Goal: Register for event/course

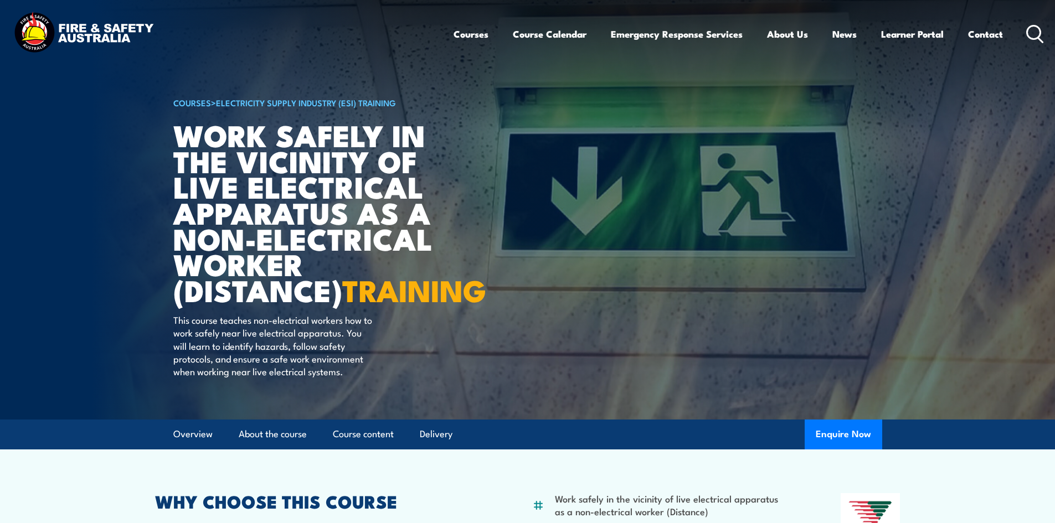
scroll to position [277, 0]
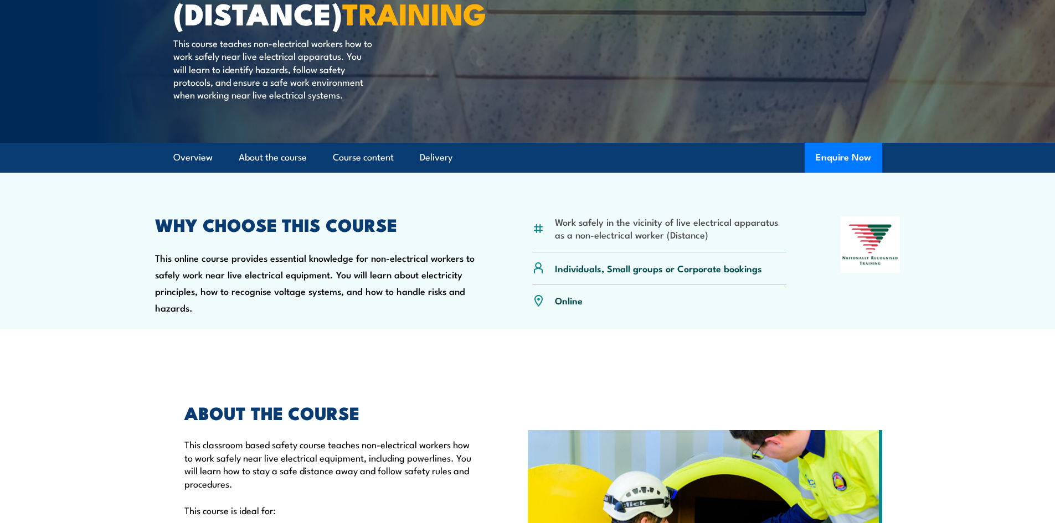
click at [566, 307] on p "Online" at bounding box center [569, 300] width 28 height 13
click at [540, 307] on img at bounding box center [538, 300] width 12 height 12
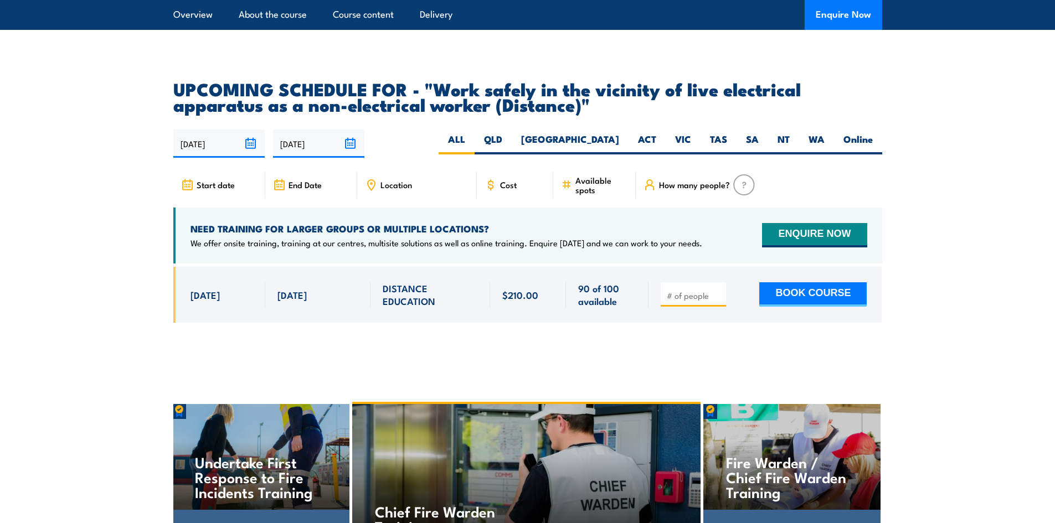
scroll to position [1771, 0]
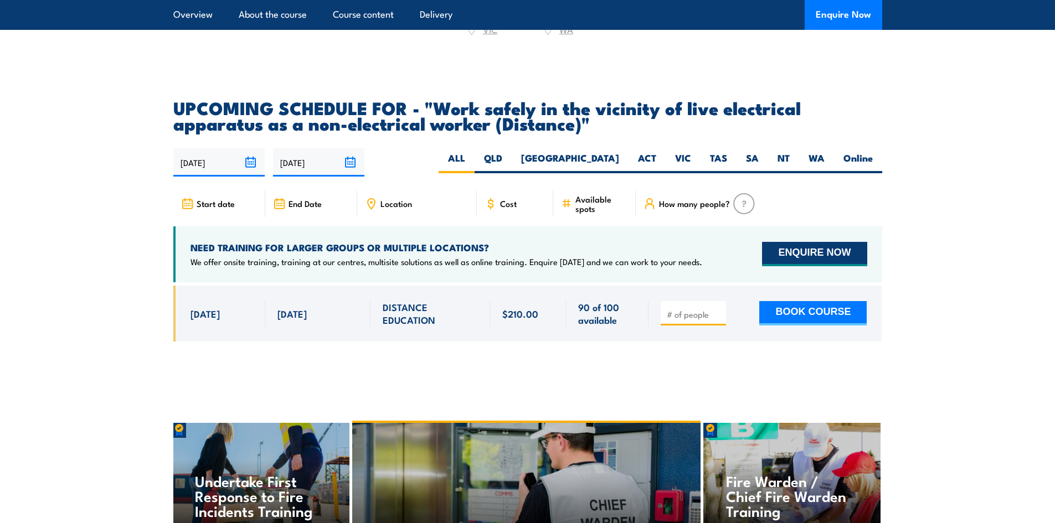
click at [807, 262] on button "ENQUIRE NOW" at bounding box center [814, 254] width 105 height 24
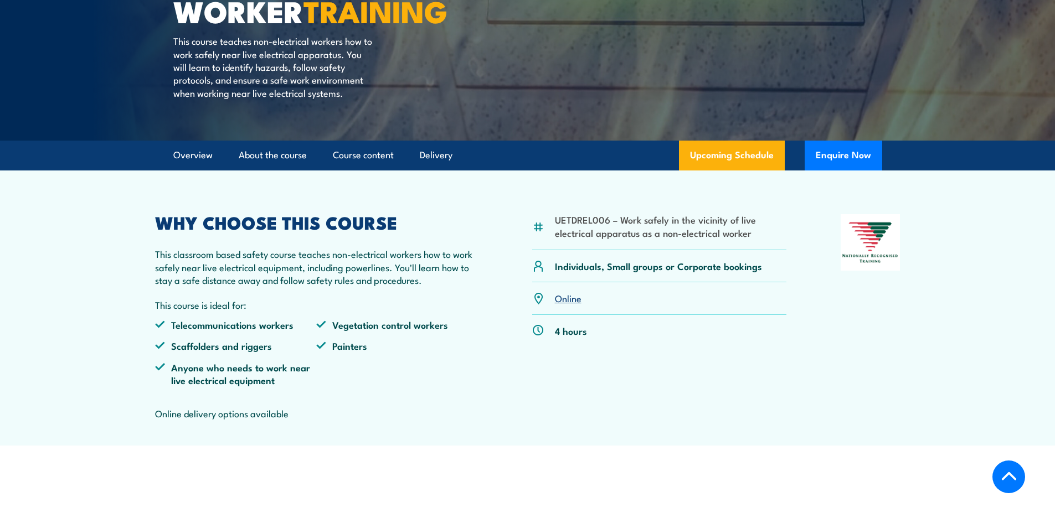
scroll to position [277, 0]
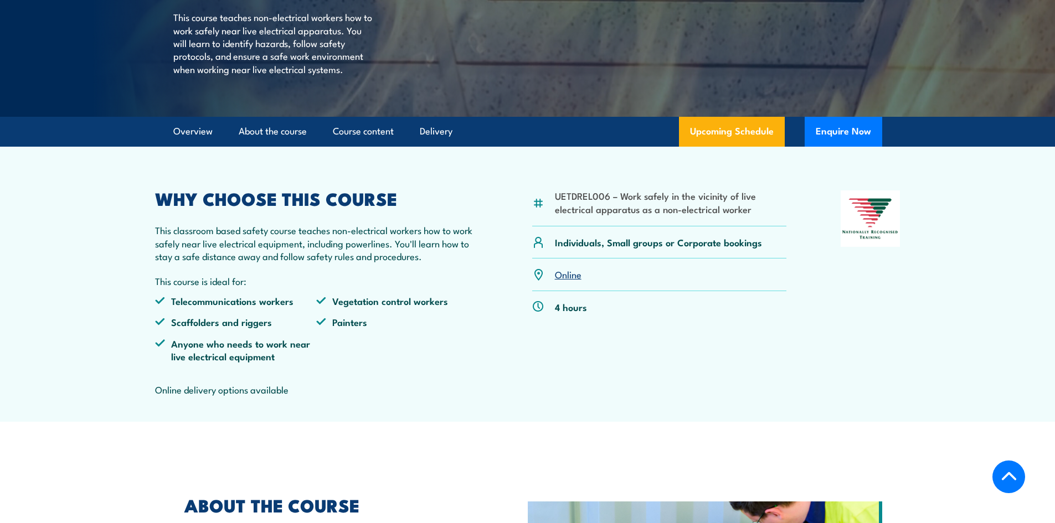
click at [564, 281] on link "Online" at bounding box center [568, 273] width 27 height 13
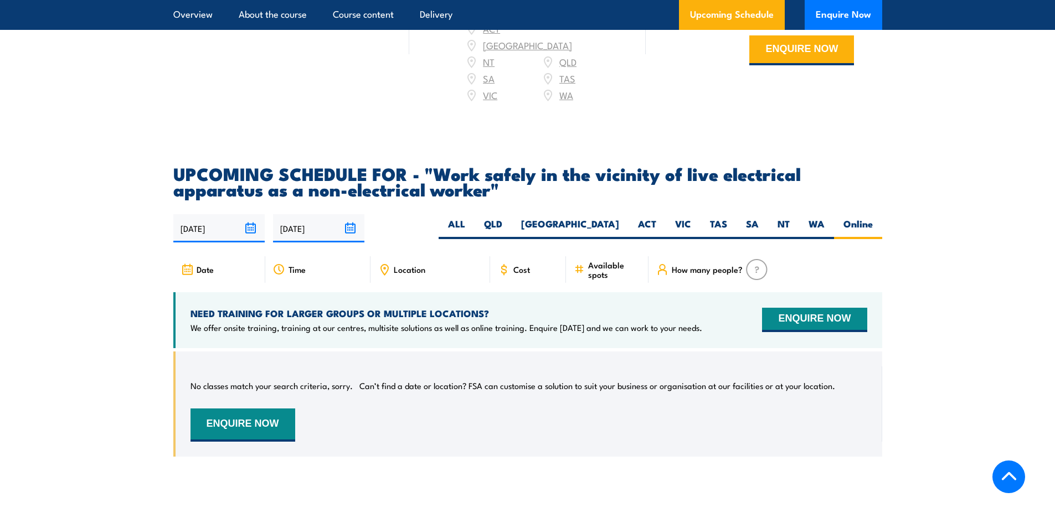
scroll to position [1640, 0]
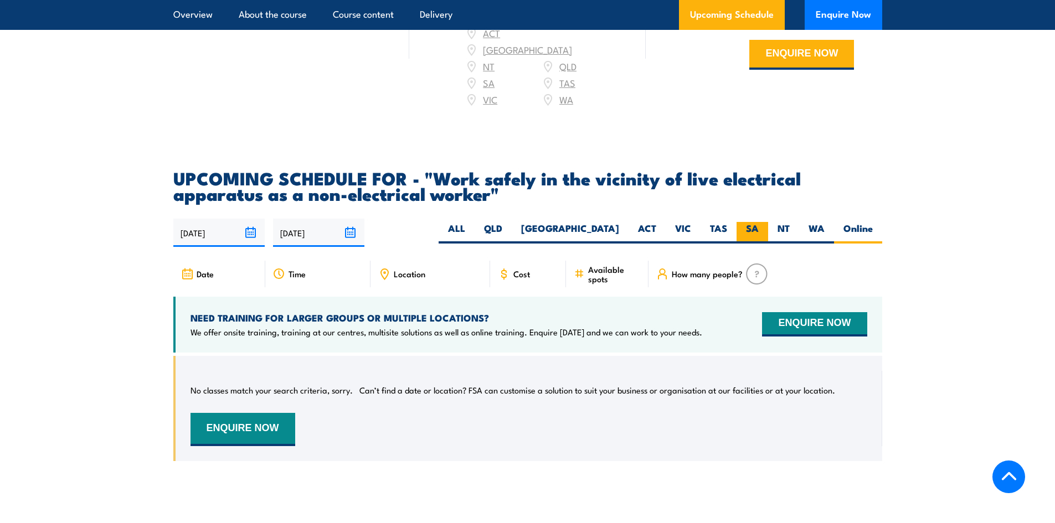
click at [746, 227] on label "SA" at bounding box center [752, 233] width 32 height 22
click at [758, 227] on input "SA" at bounding box center [761, 225] width 7 height 7
radio input "true"
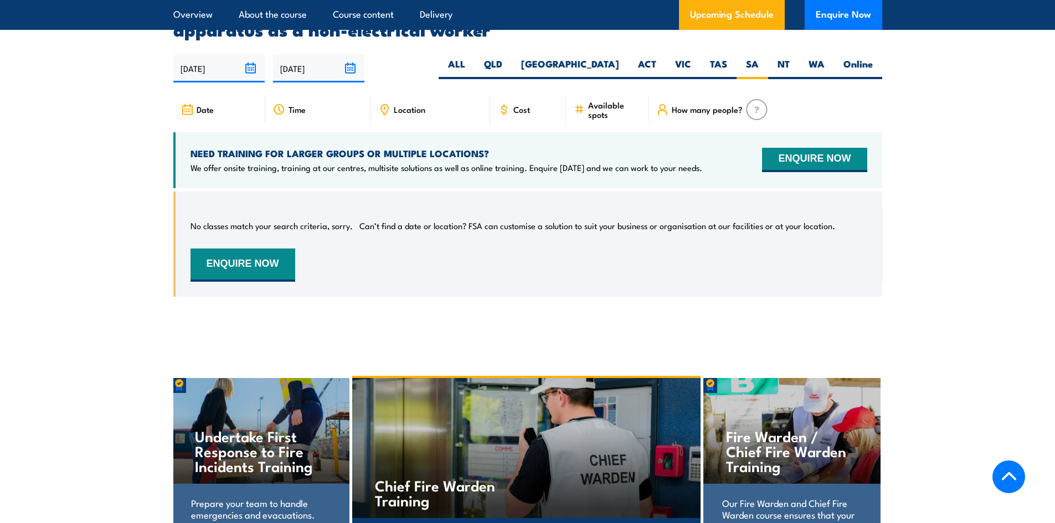
scroll to position [1806, 0]
